Goal: Information Seeking & Learning: Check status

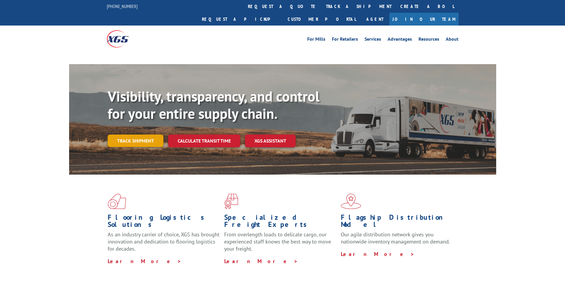
click at [144, 134] on link "Track shipment" at bounding box center [136, 140] width 56 height 12
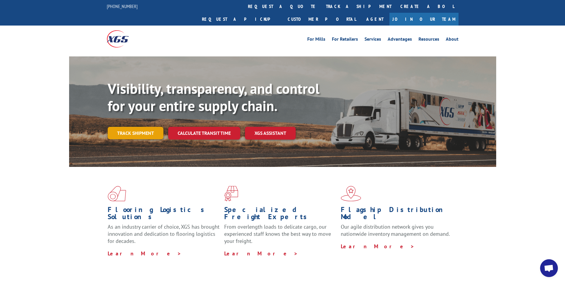
click at [145, 127] on link "Track shipment" at bounding box center [136, 133] width 56 height 12
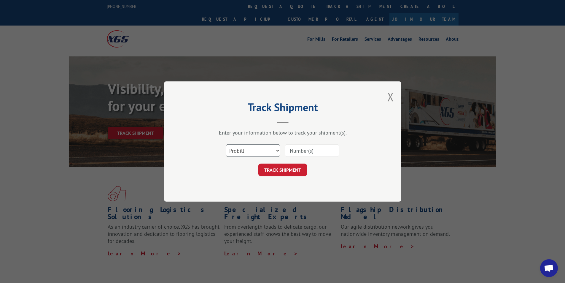
drag, startPoint x: 243, startPoint y: 146, endPoint x: 243, endPoint y: 156, distance: 9.8
click at [243, 146] on select "Select category... Probill BOL PO" at bounding box center [253, 150] width 55 height 12
select select "bol"
click at [226, 144] on select "Select category... Probill BOL PO" at bounding box center [253, 150] width 55 height 12
paste input "3394819"
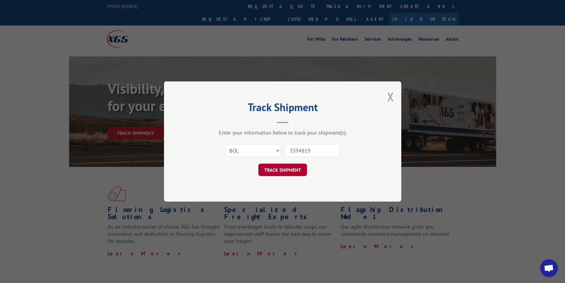
type input "3394819"
click at [288, 171] on button "TRACK SHIPMENT" at bounding box center [282, 169] width 49 height 12
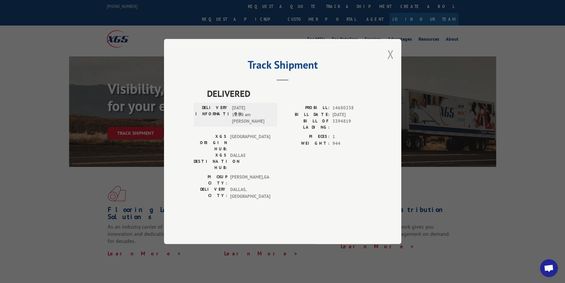
click at [391, 62] on button "Close modal" at bounding box center [391, 54] width 7 height 16
